Goal: Information Seeking & Learning: Learn about a topic

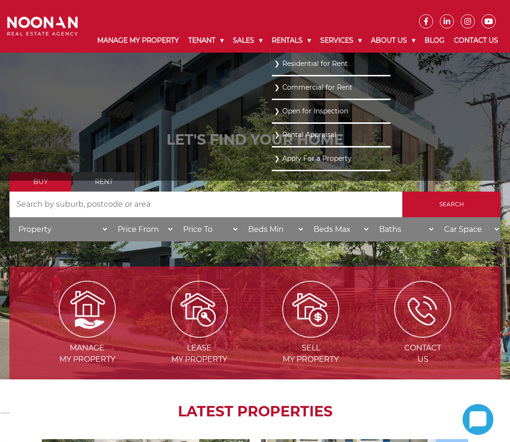
click at [288, 70] on link "Residential for Rent" at bounding box center [331, 63] width 114 height 13
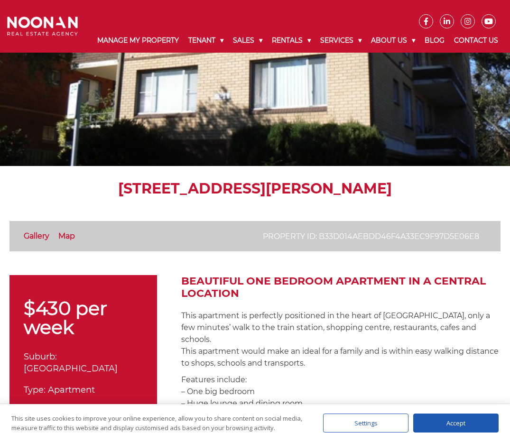
scroll to position [205, 0]
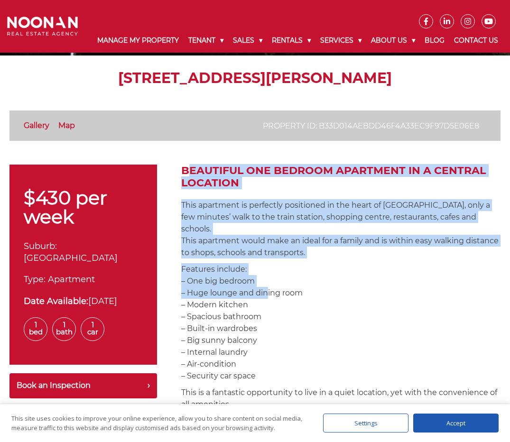
drag, startPoint x: 179, startPoint y: 174, endPoint x: 264, endPoint y: 280, distance: 135.7
click at [264, 280] on p "Features include: – One big bedroom – Huge lounge and dining room – Modern kitc…" at bounding box center [340, 322] width 319 height 119
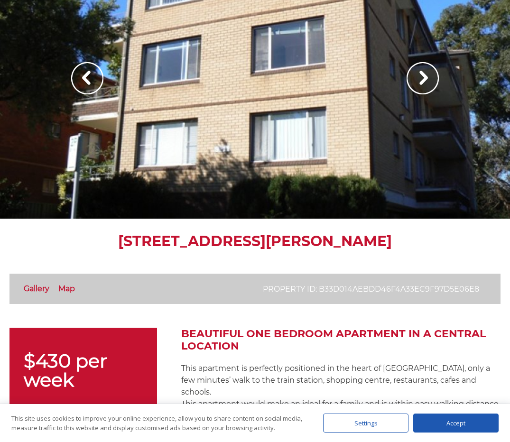
scroll to position [0, 0]
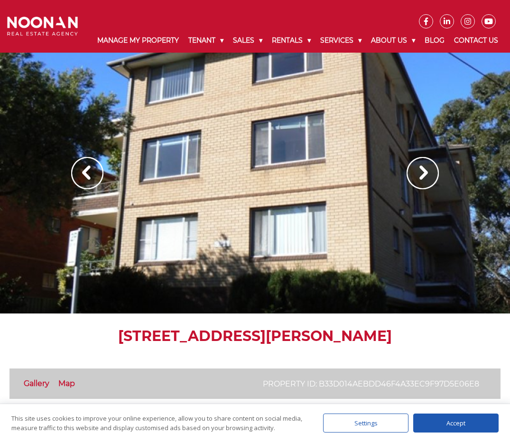
click at [413, 179] on img at bounding box center [422, 173] width 32 height 32
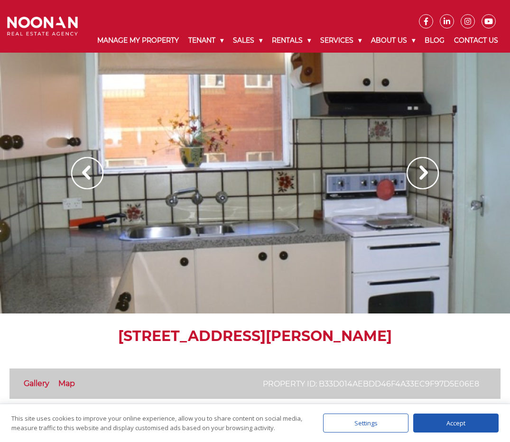
click at [425, 185] on img at bounding box center [422, 173] width 32 height 32
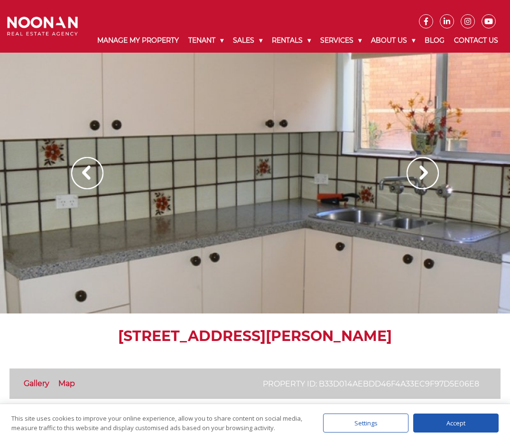
click at [425, 185] on img at bounding box center [422, 173] width 32 height 32
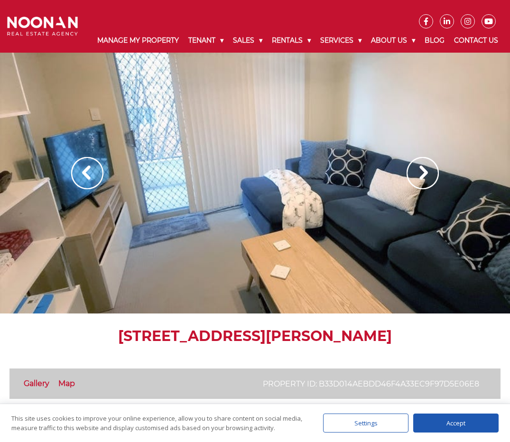
click at [425, 185] on img at bounding box center [422, 173] width 32 height 32
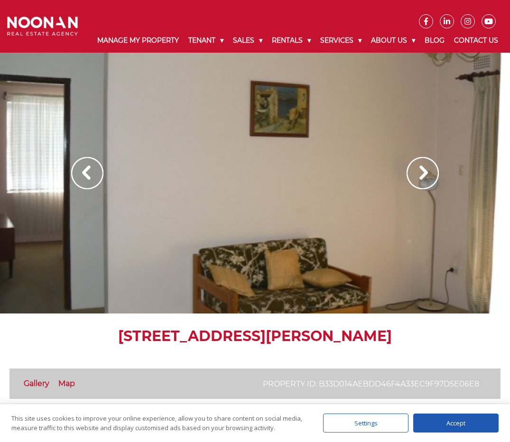
click at [425, 185] on img at bounding box center [422, 173] width 32 height 32
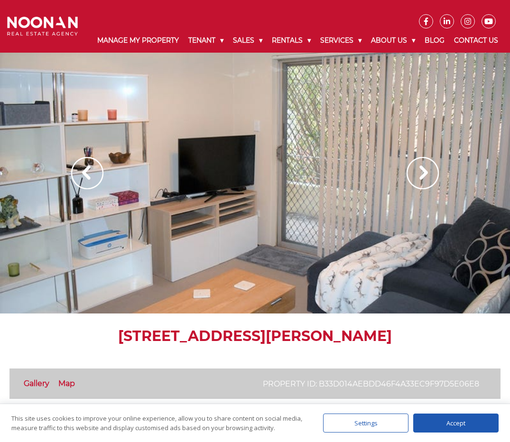
click at [425, 185] on img at bounding box center [422, 173] width 32 height 32
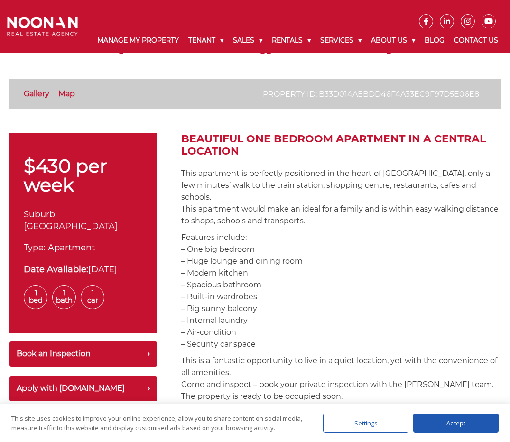
scroll to position [269, 0]
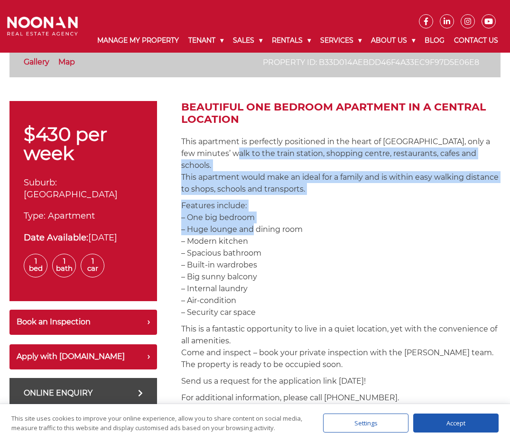
drag, startPoint x: 241, startPoint y: 195, endPoint x: 248, endPoint y: 216, distance: 22.2
click at [248, 216] on p "Features include: – One big bedroom – Huge lounge and dining room – Modern kitc…" at bounding box center [340, 259] width 319 height 119
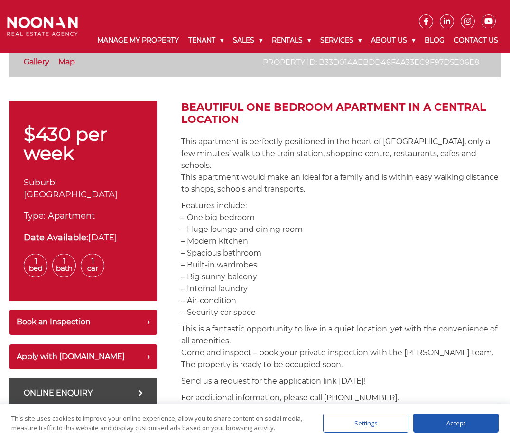
drag, startPoint x: 232, startPoint y: 229, endPoint x: 259, endPoint y: 272, distance: 51.2
click at [259, 272] on p "Features include: – One big bedroom – Huge lounge and dining room – Modern kitc…" at bounding box center [340, 259] width 319 height 119
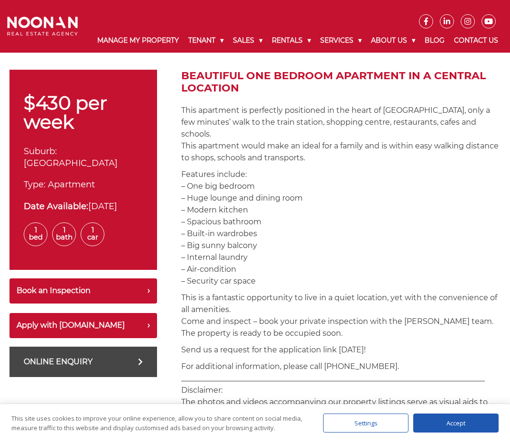
drag, startPoint x: 259, startPoint y: 272, endPoint x: 239, endPoint y: 212, distance: 63.1
click at [239, 212] on p "Features include: – One big bedroom – Huge lounge and dining room – Modern kitc…" at bounding box center [340, 227] width 319 height 119
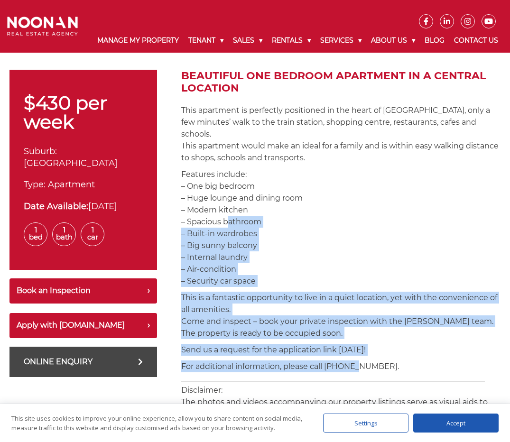
drag, startPoint x: 239, startPoint y: 212, endPoint x: 349, endPoint y: 354, distance: 179.7
click at [349, 360] on p "For additional information, please call 02 9330 6868. _________________________…" at bounding box center [340, 401] width 319 height 83
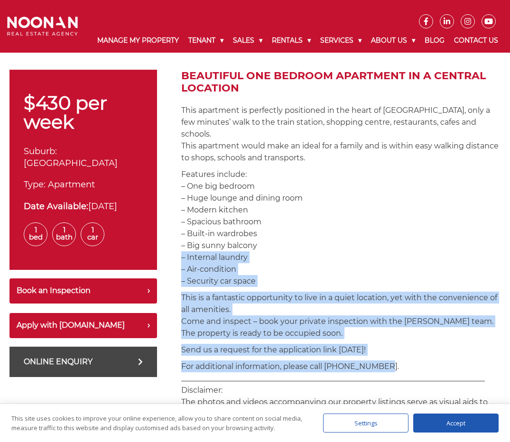
drag, startPoint x: 381, startPoint y: 358, endPoint x: 345, endPoint y: 246, distance: 118.0
click at [345, 246] on p "Features include: – One big bedroom – Huge lounge and dining room – Modern kitc…" at bounding box center [340, 227] width 319 height 119
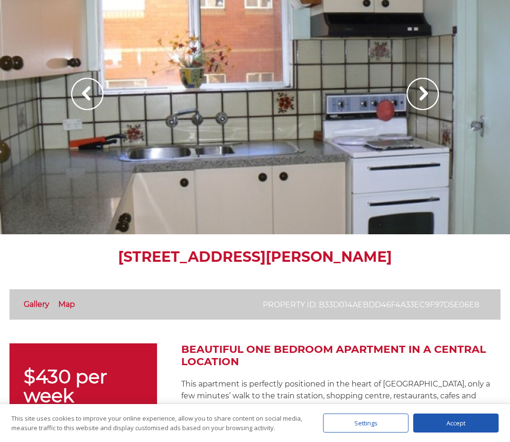
scroll to position [0, 0]
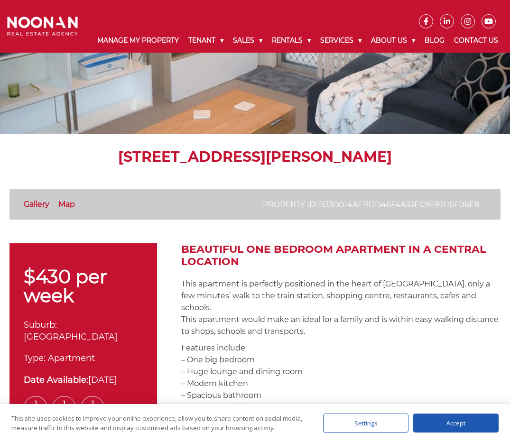
scroll to position [253, 0]
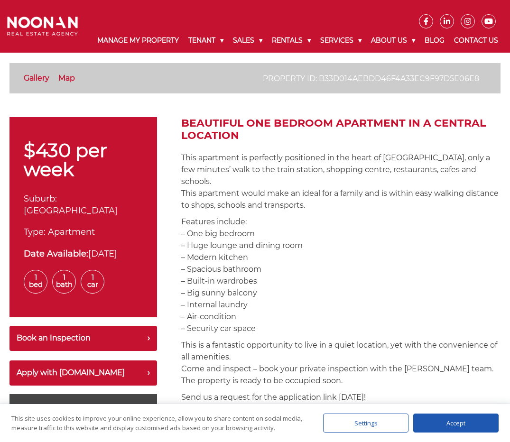
click at [265, 322] on p "Features include: – One big bedroom – Huge lounge and dining room – Modern kitc…" at bounding box center [340, 275] width 319 height 119
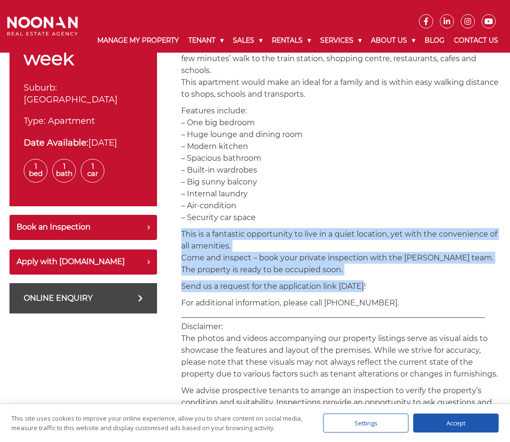
drag, startPoint x: 252, startPoint y: 245, endPoint x: 422, endPoint y: 278, distance: 173.0
click at [422, 278] on div "$430 per week Suburb: Mortdale Type: Apartment Date Available: 08-Sep-2025 1 Be…" at bounding box center [254, 431] width 491 height 850
click at [422, 280] on p "Send us a request for the application link [DATE]!" at bounding box center [340, 286] width 319 height 12
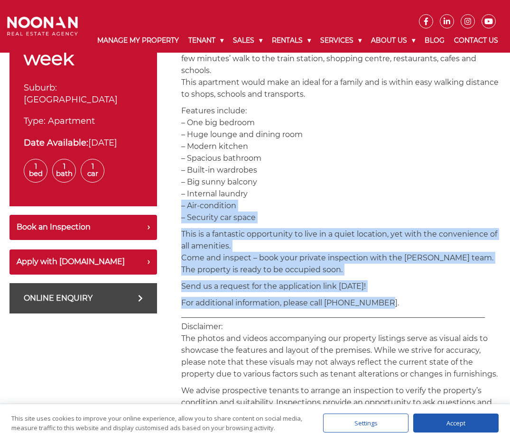
drag, startPoint x: 406, startPoint y: 292, endPoint x: 360, endPoint y: 193, distance: 109.1
click at [360, 193] on div "Beautiful One Bedroom Apartment In A Central Location This apartment is perfect…" at bounding box center [340, 431] width 319 height 850
click at [360, 193] on p "Features include: – One big bedroom – Huge lounge and dining room – Modern kitc…" at bounding box center [340, 164] width 319 height 119
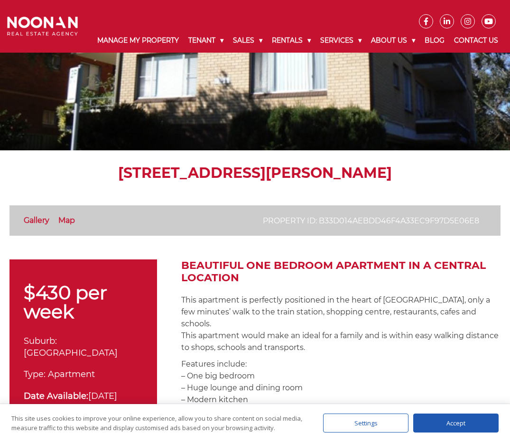
scroll to position [0, 0]
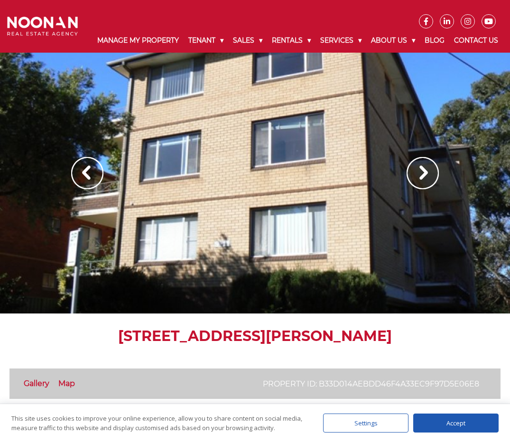
click at [414, 189] on img at bounding box center [422, 173] width 32 height 32
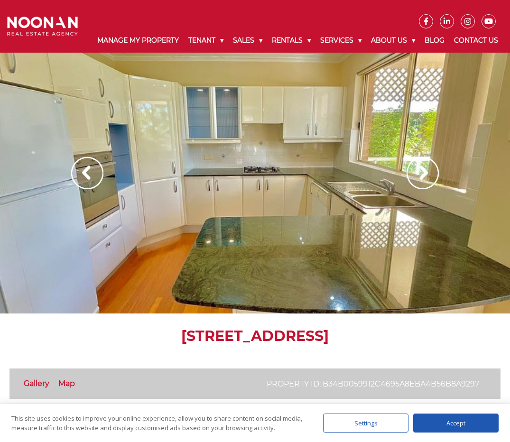
click at [443, 180] on div at bounding box center [255, 183] width 510 height 261
click at [430, 178] on img at bounding box center [422, 173] width 32 height 32
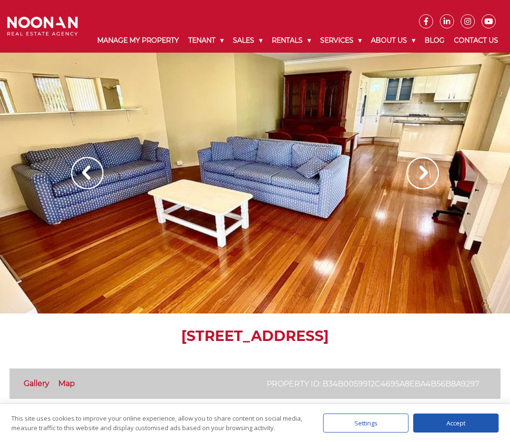
click at [428, 178] on img at bounding box center [422, 173] width 32 height 32
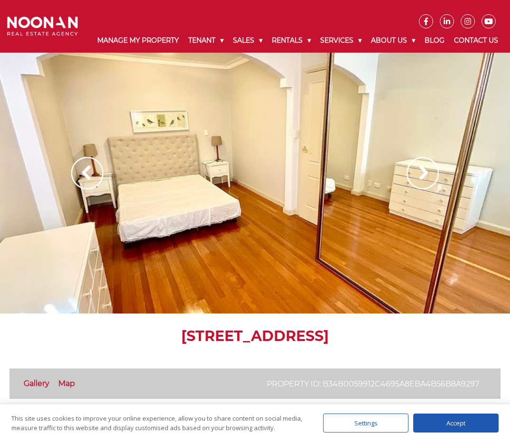
click at [428, 178] on img at bounding box center [422, 173] width 32 height 32
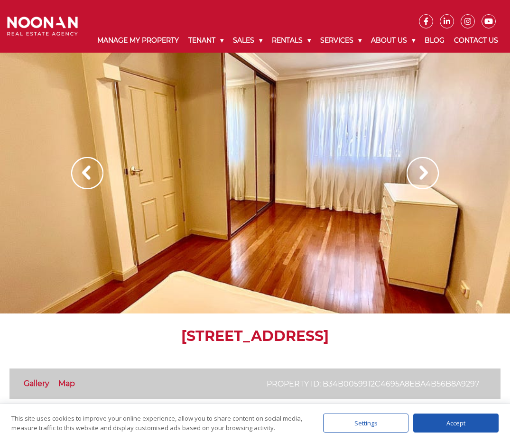
click at [428, 178] on img at bounding box center [422, 173] width 32 height 32
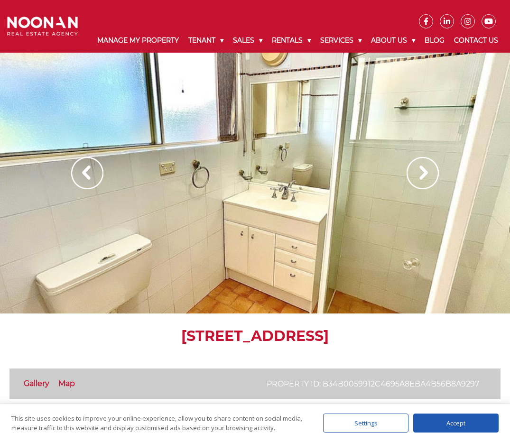
click at [427, 178] on img at bounding box center [422, 173] width 32 height 32
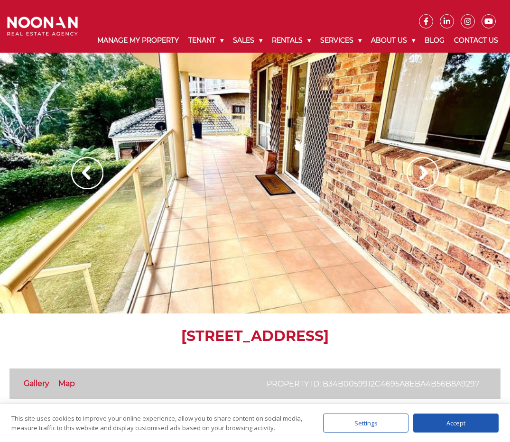
click at [427, 178] on img at bounding box center [422, 173] width 32 height 32
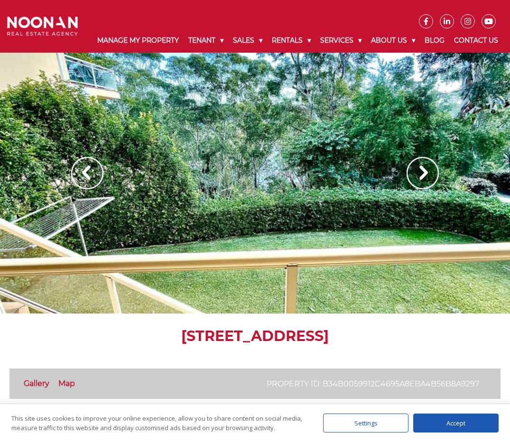
click at [427, 178] on img at bounding box center [422, 173] width 32 height 32
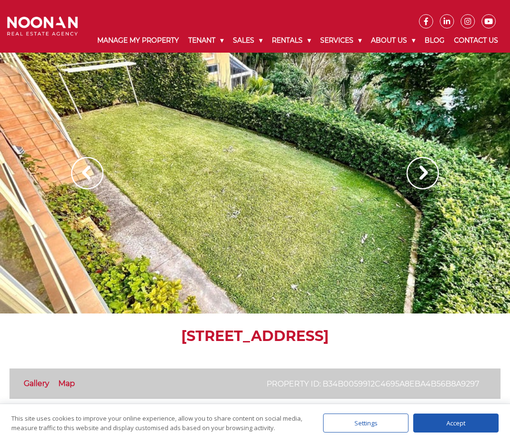
click at [427, 178] on img at bounding box center [422, 173] width 32 height 32
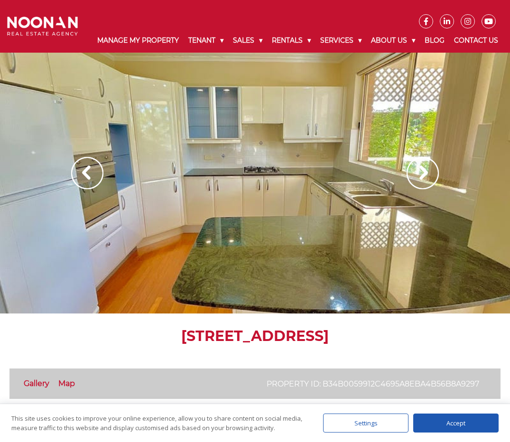
click at [427, 178] on img at bounding box center [422, 173] width 32 height 32
